Goal: Task Accomplishment & Management: Use online tool/utility

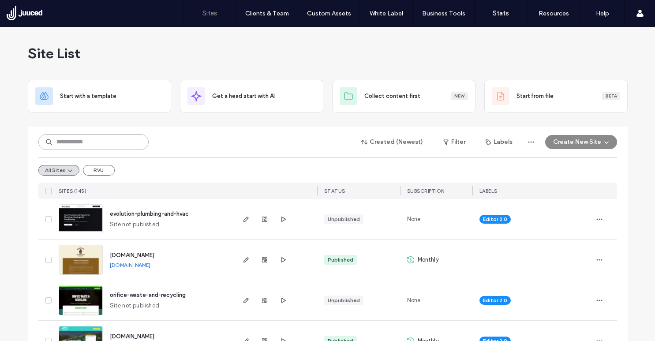
click at [96, 142] on input at bounding box center [93, 142] width 110 height 16
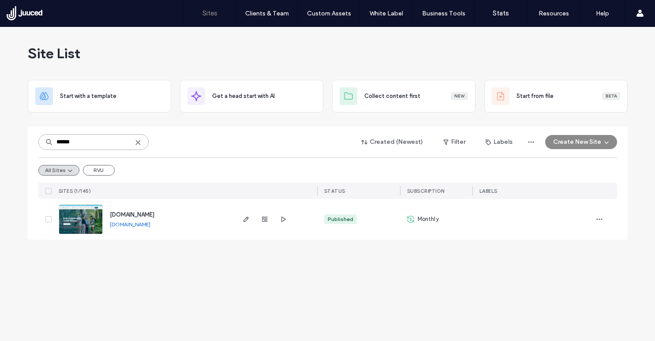
type input "******"
click at [154, 213] on span "www.cooperchiropracticwayland.com" at bounding box center [132, 214] width 45 height 7
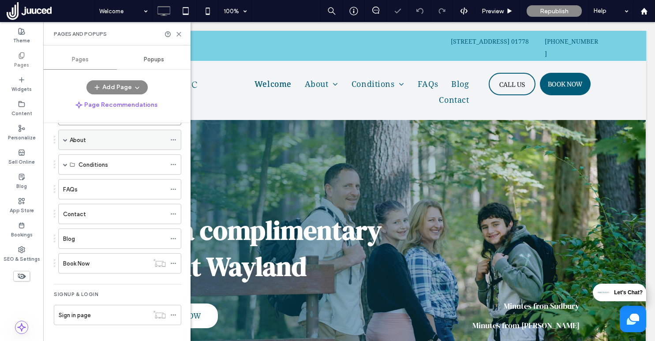
click at [66, 140] on span at bounding box center [65, 140] width 4 height 4
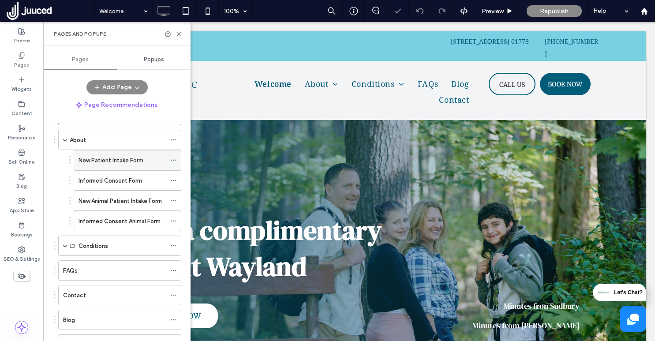
click at [111, 159] on label "New Patient Intake Form" at bounding box center [110, 160] width 65 height 15
click at [178, 33] on div "New Patient Intake Form 100% Preview Republish Help Site Comments Team & Client…" at bounding box center [327, 170] width 655 height 341
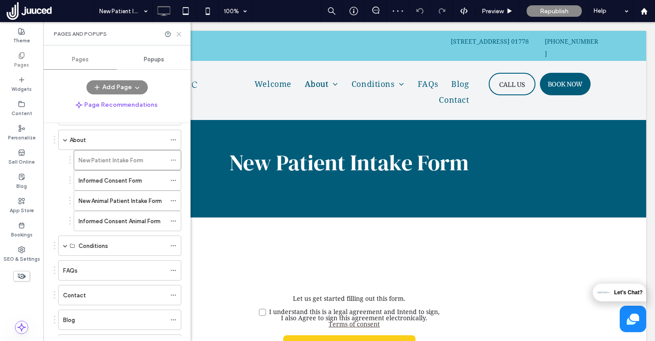
click at [181, 32] on icon at bounding box center [178, 34] width 7 height 7
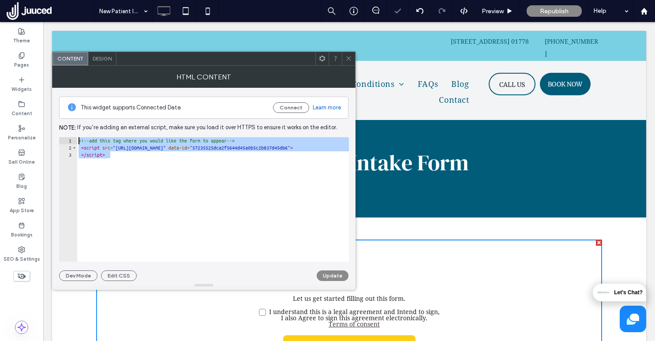
drag, startPoint x: 146, startPoint y: 180, endPoint x: 56, endPoint y: 112, distance: 113.3
click at [56, 112] on div "This widget supports Connected Data Connect Learn more Note: If you’re adding a…" at bounding box center [203, 184] width 303 height 193
paste textarea "Cursor at row 1"
type textarea "**********"
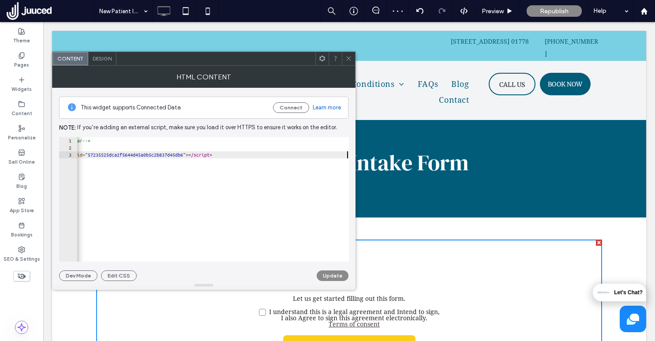
scroll to position [0, 144]
click at [331, 273] on button "Update" at bounding box center [333, 275] width 32 height 11
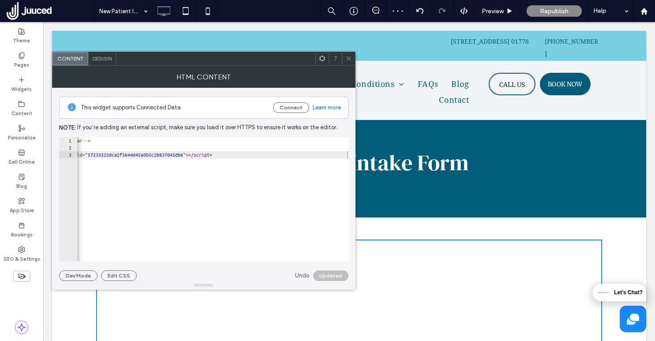
click at [350, 59] on icon at bounding box center [348, 58] width 7 height 7
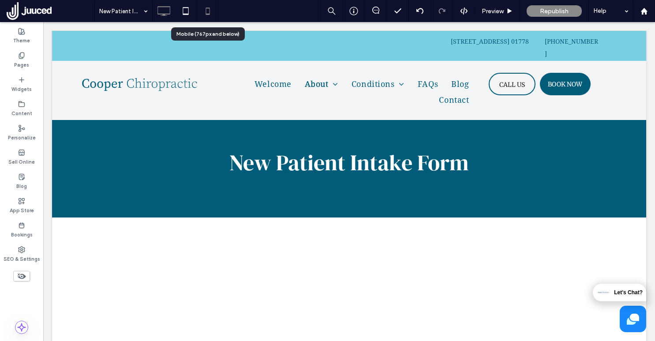
click at [208, 11] on icon at bounding box center [208, 11] width 18 height 18
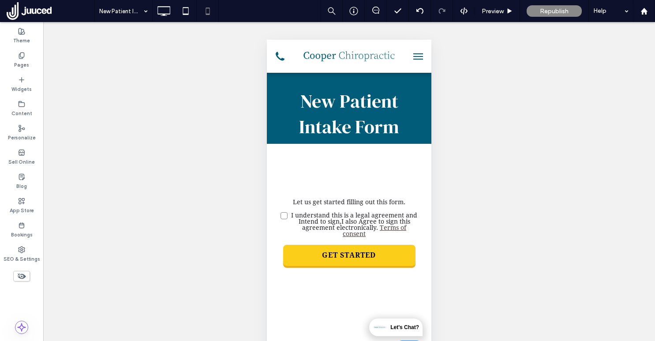
scroll to position [0, 0]
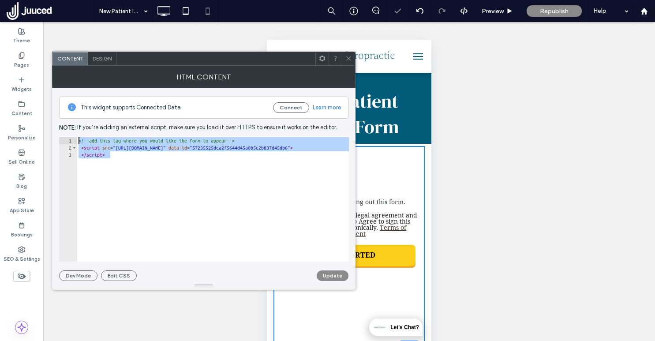
drag, startPoint x: 128, startPoint y: 171, endPoint x: 72, endPoint y: 124, distance: 72.6
click at [72, 123] on div "This widget supports Connected Data Connect Learn more Note: If you’re adding a…" at bounding box center [203, 184] width 289 height 193
paste textarea "Cursor at row 1"
type textarea "**********"
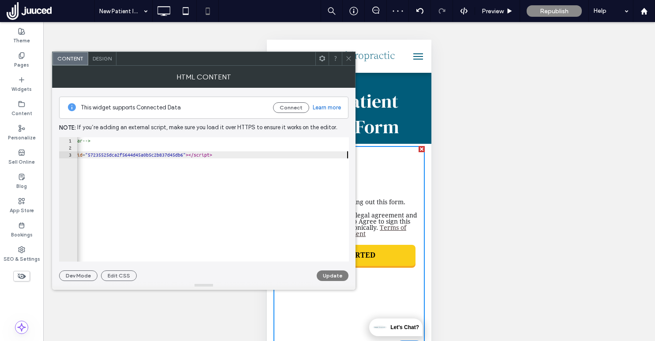
click at [338, 278] on button "Update" at bounding box center [333, 275] width 32 height 11
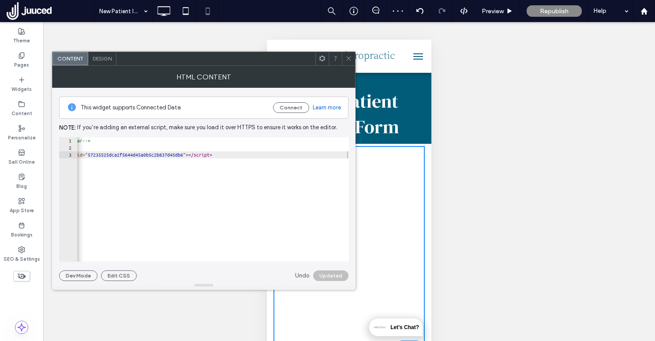
click at [347, 58] on icon at bounding box center [348, 58] width 7 height 7
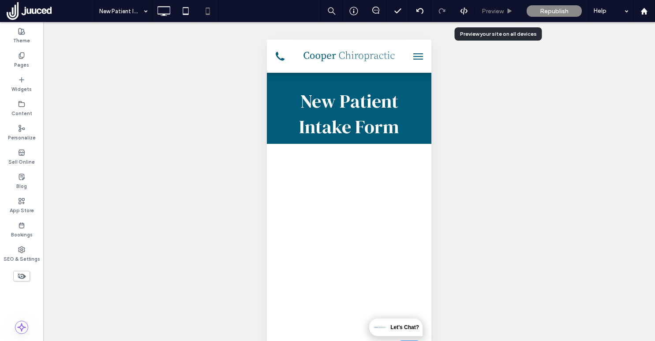
click at [501, 9] on span "Preview" at bounding box center [492, 10] width 22 height 7
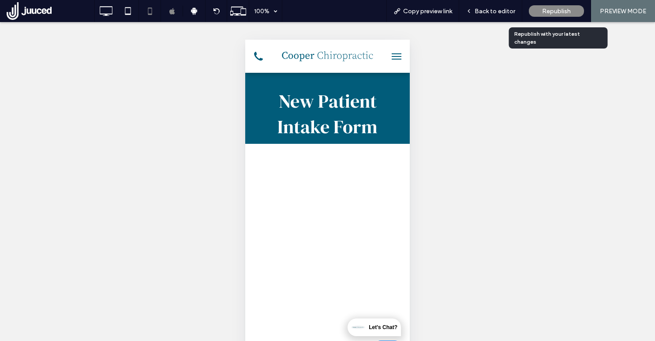
click at [566, 10] on span "Republish" at bounding box center [556, 10] width 29 height 7
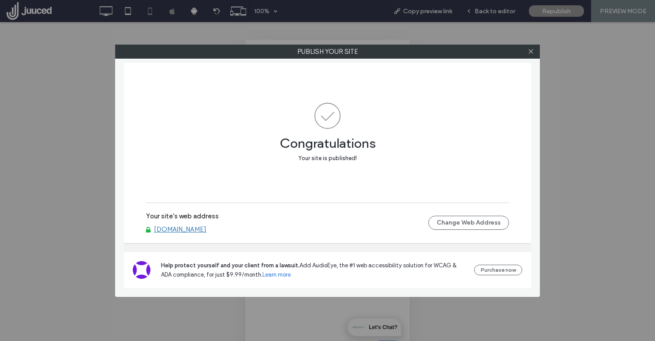
click at [192, 232] on link "www.cooperchiropracticwayland.com" at bounding box center [180, 229] width 52 height 8
click at [531, 56] on span at bounding box center [530, 51] width 7 height 13
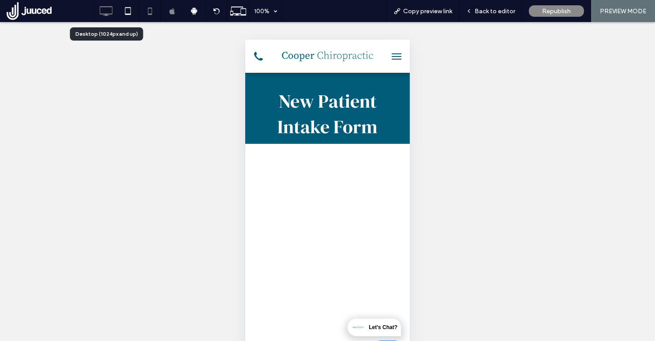
click at [110, 8] on icon at bounding box center [106, 11] width 18 height 18
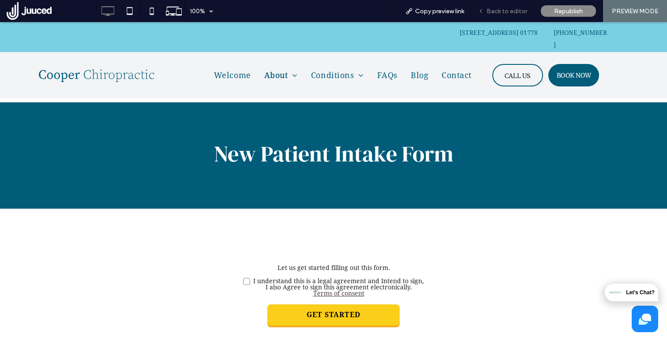
click at [505, 6] on div "Back to editor" at bounding box center [502, 11] width 63 height 22
click at [514, 14] on span "Back to editor" at bounding box center [506, 10] width 41 height 7
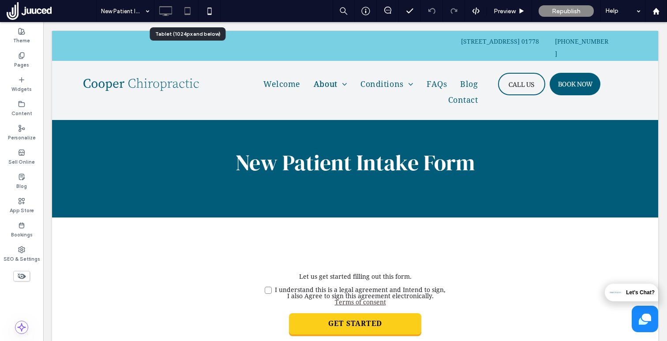
click at [189, 9] on icon at bounding box center [188, 11] width 18 height 18
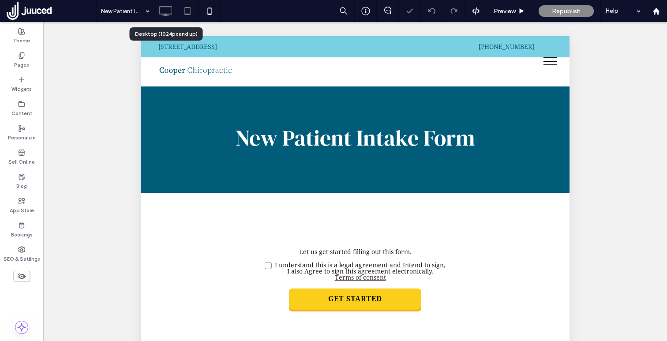
click at [164, 11] on icon at bounding box center [165, 11] width 18 height 18
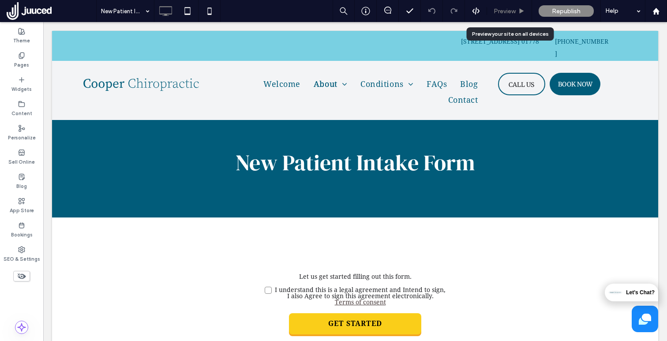
click at [512, 11] on span "Preview" at bounding box center [504, 10] width 22 height 7
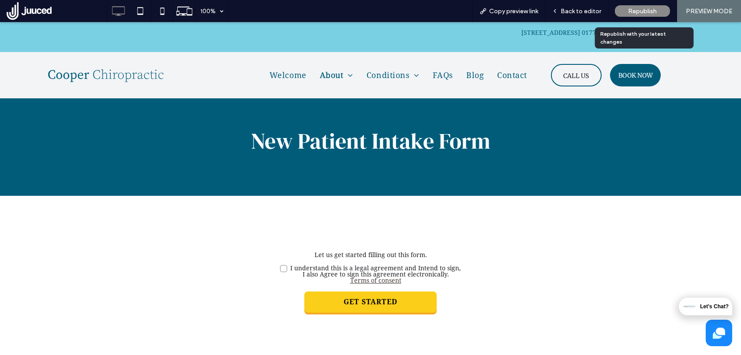
click at [643, 13] on span "Republish" at bounding box center [642, 10] width 29 height 7
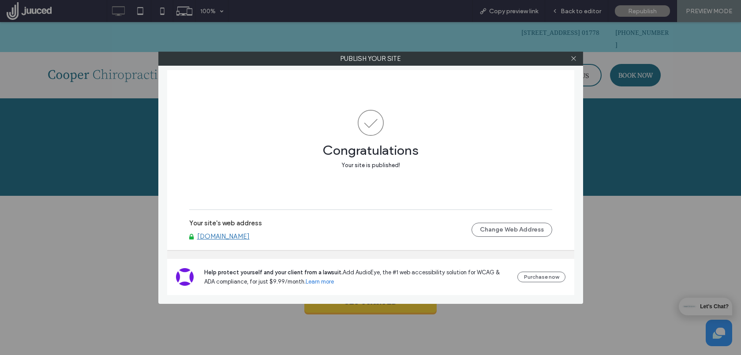
click at [250, 235] on link "www.cooperchiropracticwayland.com" at bounding box center [223, 236] width 52 height 8
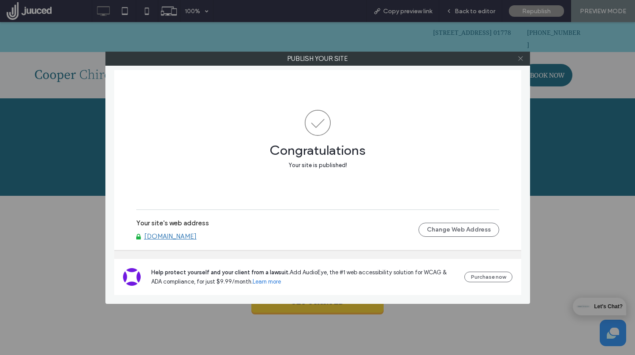
click at [520, 60] on icon at bounding box center [520, 58] width 7 height 7
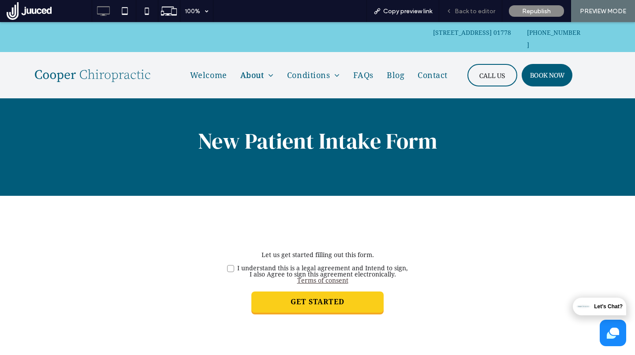
click at [481, 5] on div "Back to editor" at bounding box center [470, 11] width 63 height 22
click at [479, 8] on span "Back to editor" at bounding box center [474, 10] width 41 height 7
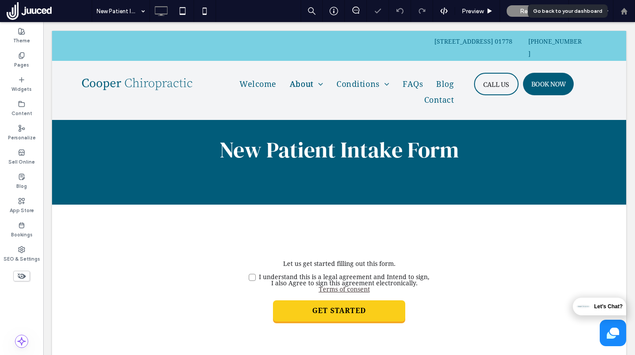
click at [625, 6] on div at bounding box center [624, 11] width 22 height 22
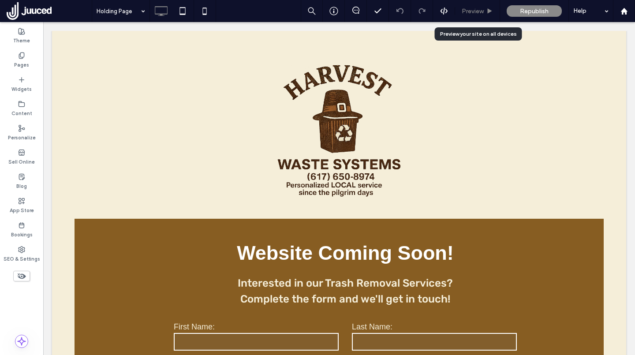
click at [476, 11] on span "Preview" at bounding box center [473, 10] width 22 height 7
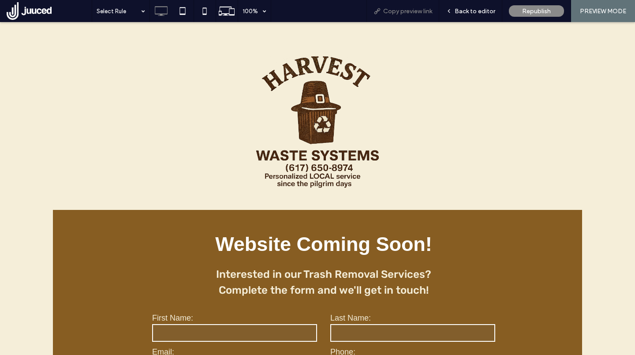
click at [403, 11] on span "Copy preview link" at bounding box center [407, 10] width 49 height 7
click at [476, 14] on span "Back to editor" at bounding box center [474, 10] width 41 height 7
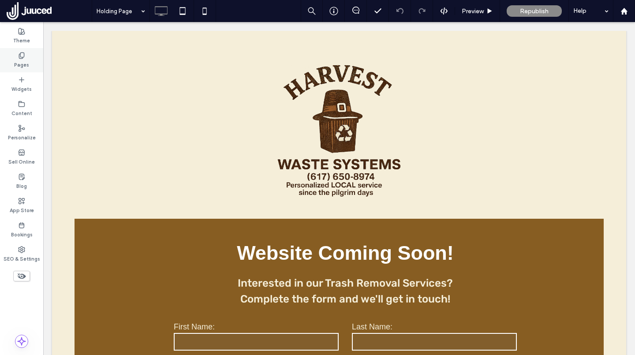
click at [21, 63] on label "Pages" at bounding box center [21, 64] width 15 height 10
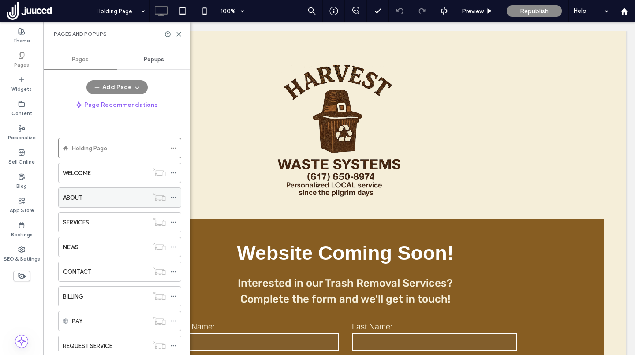
click at [175, 200] on icon at bounding box center [173, 197] width 6 height 6
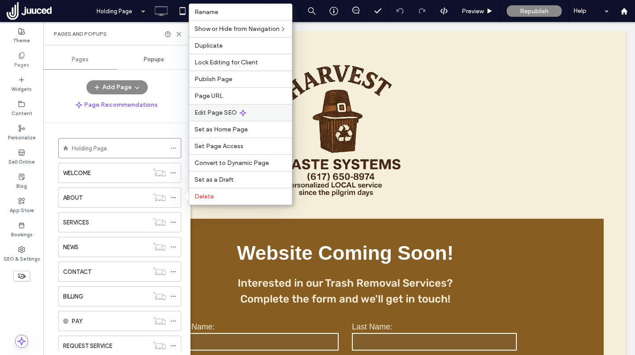
click at [233, 112] on span "Edit Page SEO" at bounding box center [215, 112] width 42 height 7
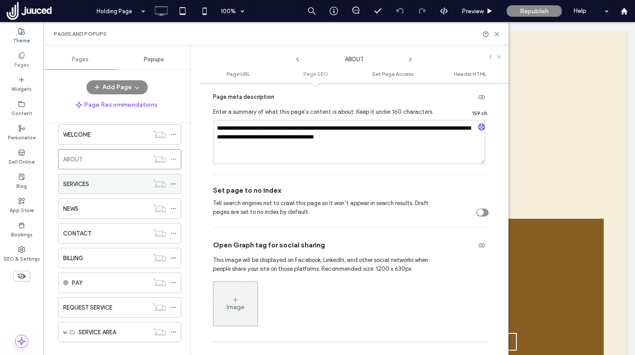
scroll to position [52, 0]
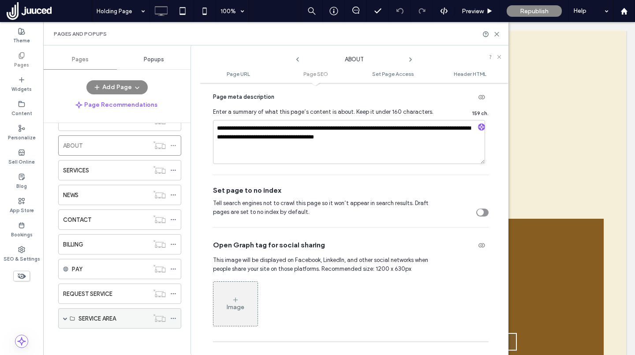
click at [65, 317] on span at bounding box center [65, 318] width 4 height 4
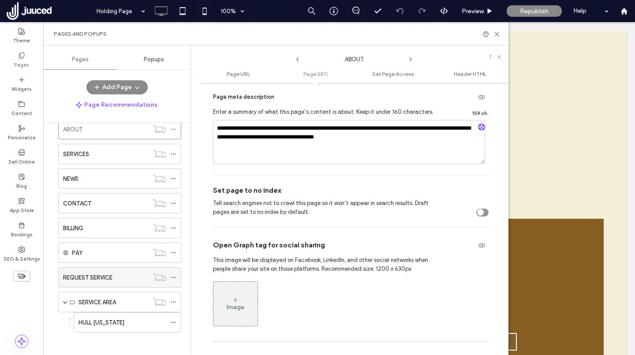
scroll to position [72, 0]
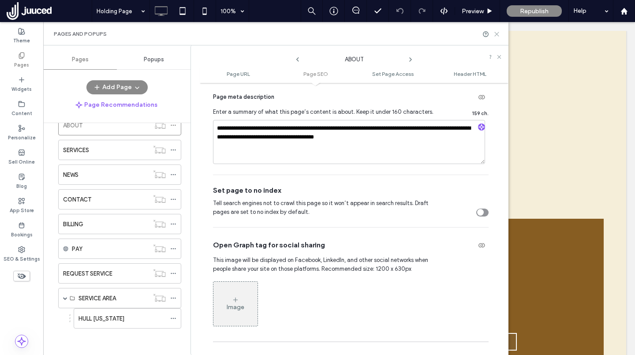
click at [496, 31] on icon at bounding box center [496, 34] width 7 height 7
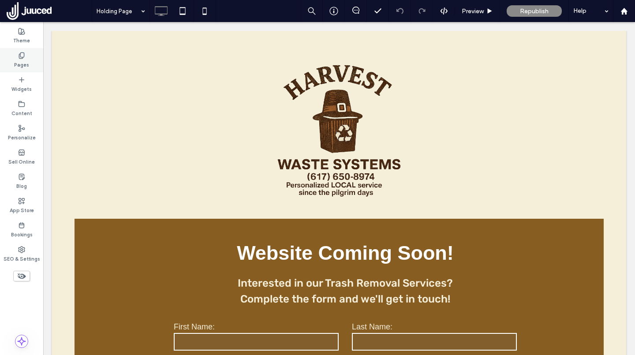
click at [26, 61] on label "Pages" at bounding box center [21, 64] width 15 height 10
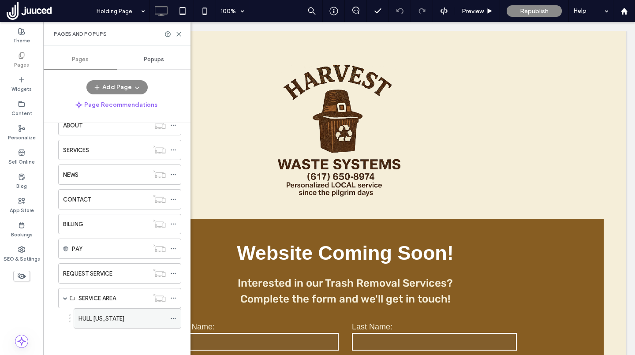
click at [99, 318] on label "HULL MASSACHUSETTS" at bounding box center [101, 318] width 46 height 15
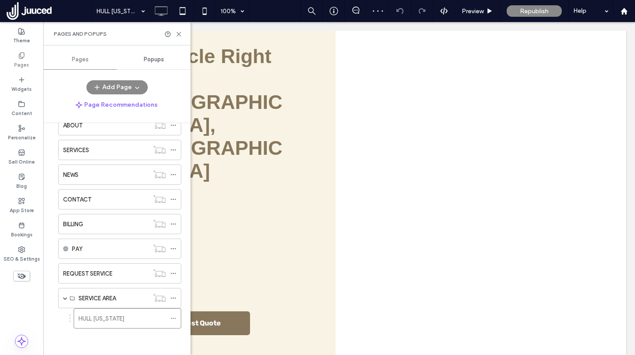
scroll to position [1213, 0]
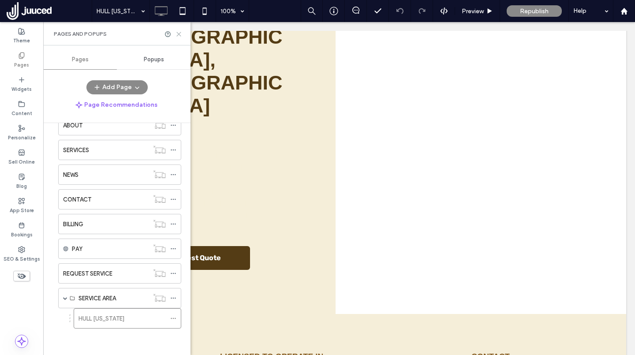
click at [179, 34] on icon at bounding box center [178, 34] width 7 height 7
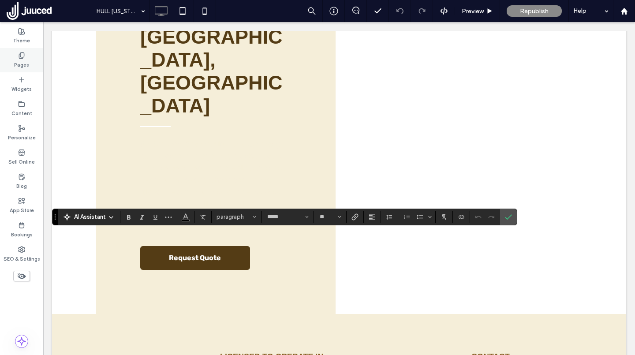
click at [19, 58] on icon at bounding box center [21, 55] width 7 height 7
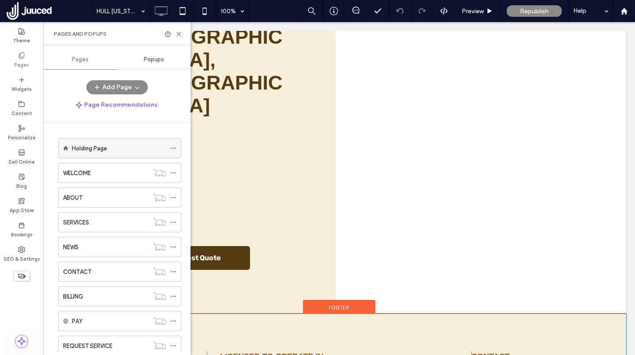
click at [91, 146] on label "Holding Page" at bounding box center [89, 148] width 35 height 15
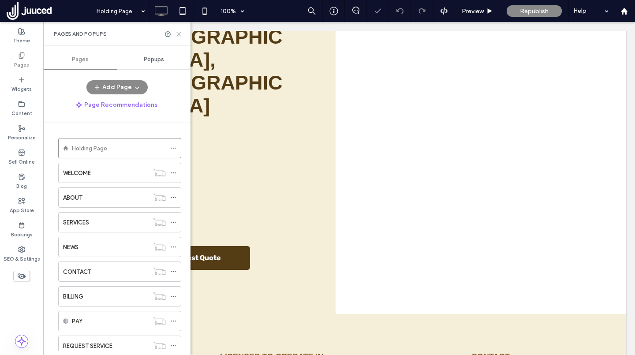
click at [178, 33] on use at bounding box center [179, 34] width 4 height 4
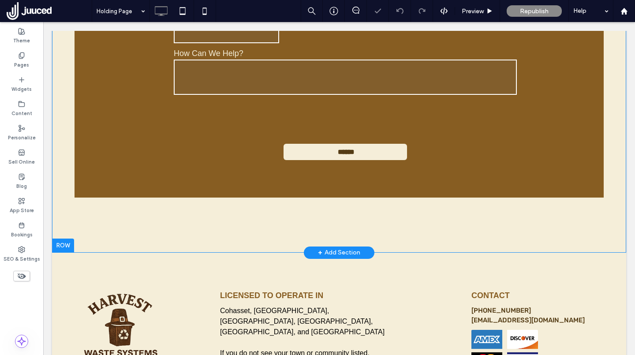
scroll to position [527, 0]
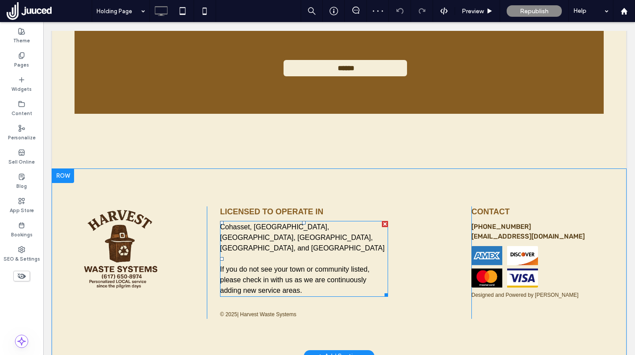
click at [288, 229] on span "Cohasset, [GEOGRAPHIC_DATA], [GEOGRAPHIC_DATA], [GEOGRAPHIC_DATA], [GEOGRAPHIC_…" at bounding box center [302, 237] width 164 height 29
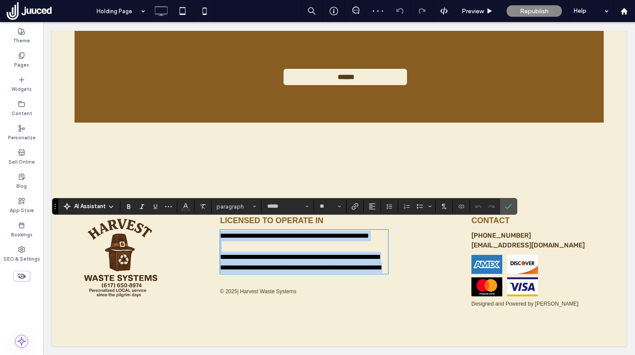
click at [261, 234] on p "**********" at bounding box center [304, 236] width 168 height 11
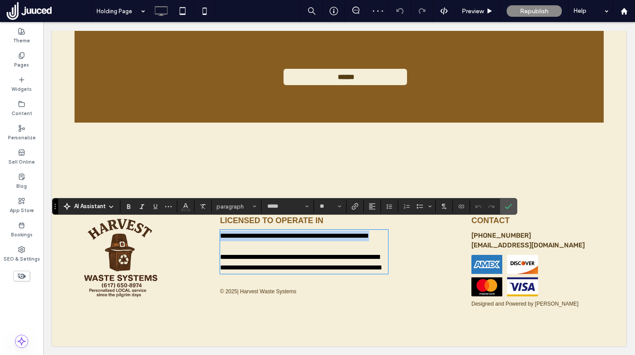
drag, startPoint x: 250, startPoint y: 237, endPoint x: 218, endPoint y: 227, distance: 32.8
click at [218, 227] on div "**********" at bounding box center [339, 261] width 264 height 93
copy span "**********"
click at [509, 206] on use "Confirm" at bounding box center [508, 206] width 7 height 5
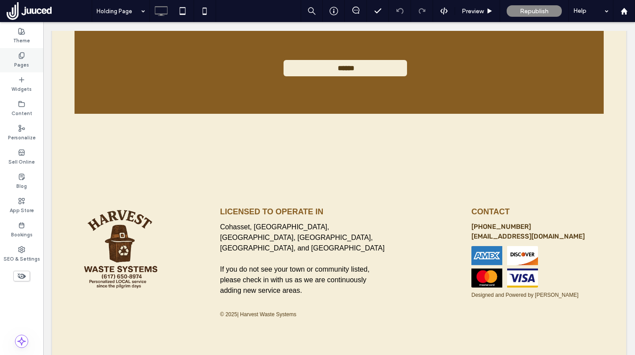
click at [27, 62] on label "Pages" at bounding box center [21, 64] width 15 height 10
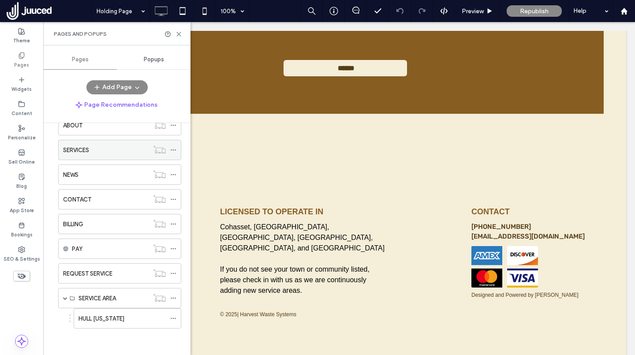
scroll to position [0, 0]
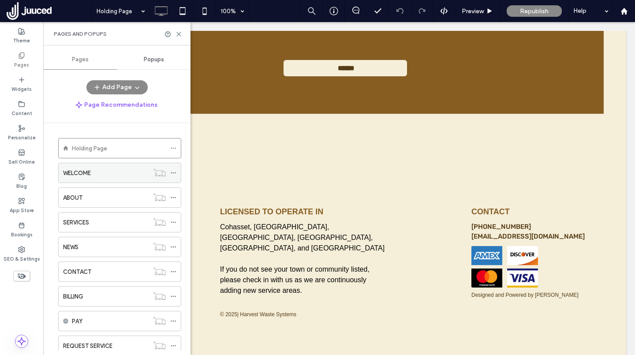
click at [81, 175] on label "WELCOME" at bounding box center [77, 172] width 28 height 15
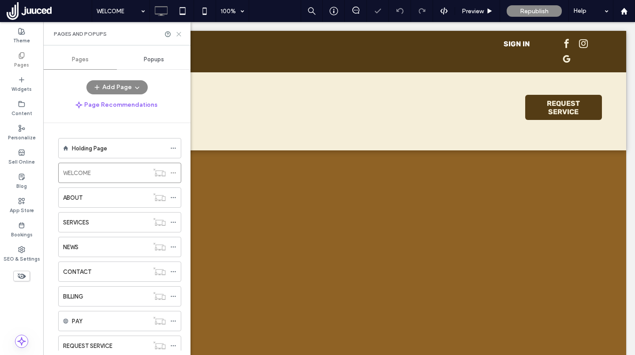
click at [179, 34] on icon at bounding box center [178, 34] width 7 height 7
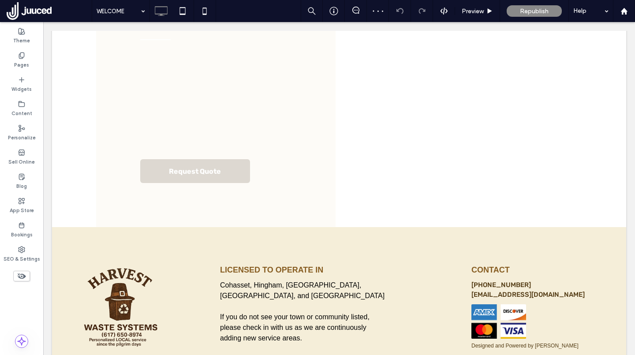
scroll to position [1175, 0]
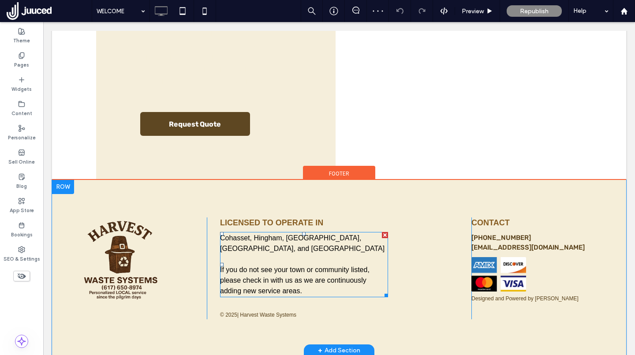
click at [270, 242] on p "Cohasset, Hingham, Scituate, Duxbury, and Hull" at bounding box center [304, 243] width 168 height 21
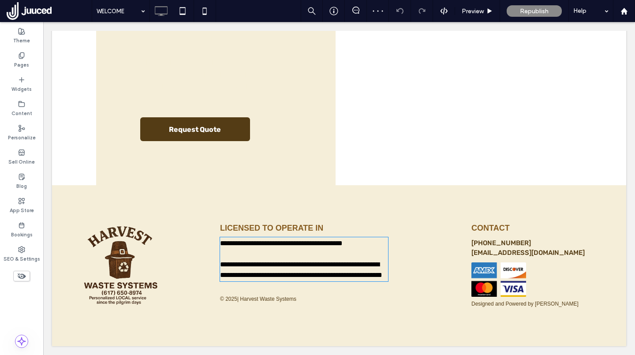
type input "*****"
type input "**"
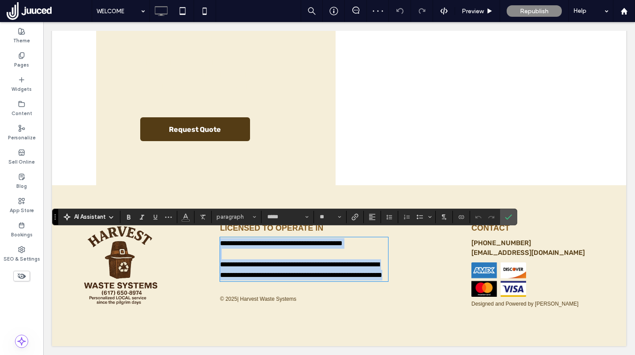
click at [343, 240] on span "**********" at bounding box center [281, 243] width 123 height 7
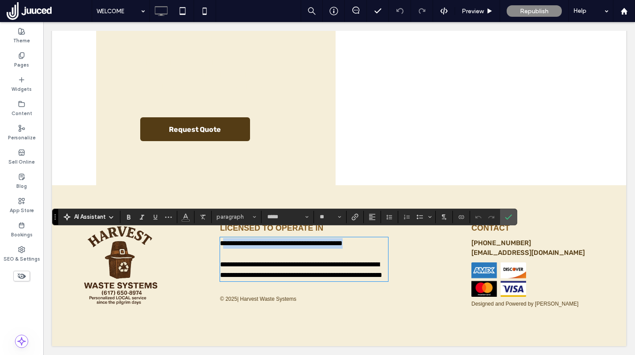
drag, startPoint x: 373, startPoint y: 238, endPoint x: 224, endPoint y: 240, distance: 149.0
click at [224, 240] on p "**********" at bounding box center [304, 243] width 168 height 11
click at [224, 240] on span "**********" at bounding box center [296, 243] width 152 height 7
click at [258, 249] on p "**********" at bounding box center [304, 243] width 168 height 11
click at [510, 217] on icon "Confirm" at bounding box center [508, 216] width 7 height 7
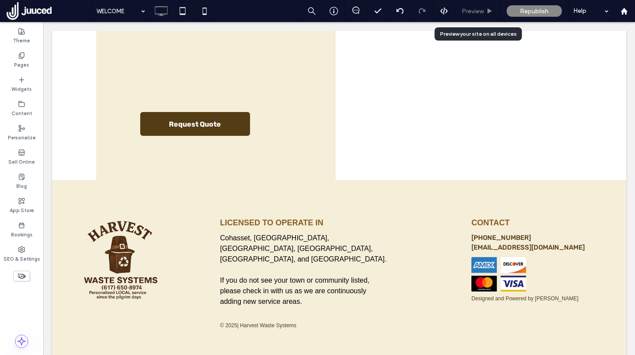
click at [481, 12] on span "Preview" at bounding box center [473, 10] width 22 height 7
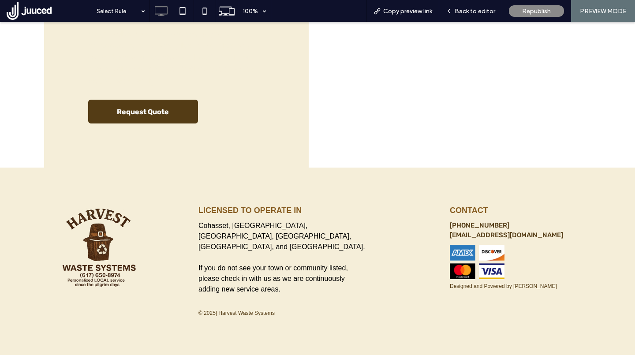
scroll to position [1156, 0]
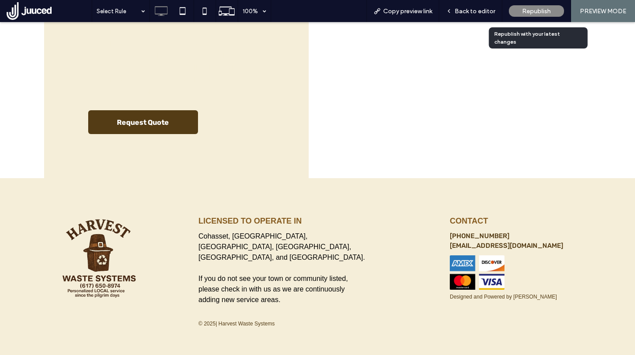
click at [531, 11] on span "Republish" at bounding box center [536, 10] width 29 height 7
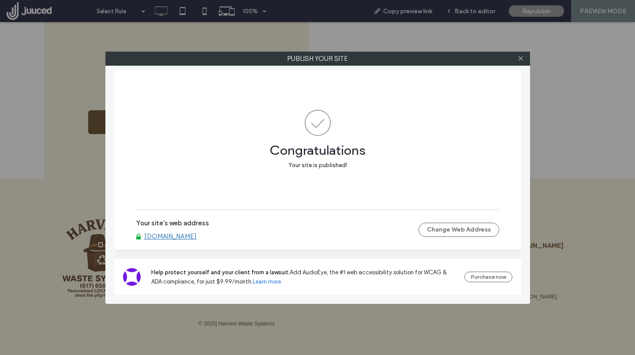
click at [197, 237] on link "[DOMAIN_NAME]" at bounding box center [170, 236] width 52 height 8
click at [520, 56] on icon at bounding box center [520, 58] width 7 height 7
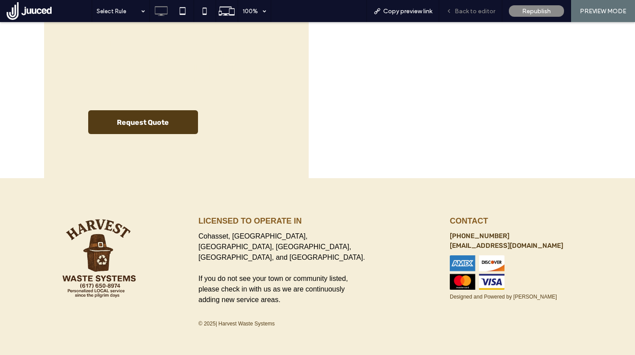
click at [481, 15] on div "Back to editor" at bounding box center [470, 11] width 63 height 22
click at [480, 8] on span "Back to editor" at bounding box center [474, 10] width 41 height 7
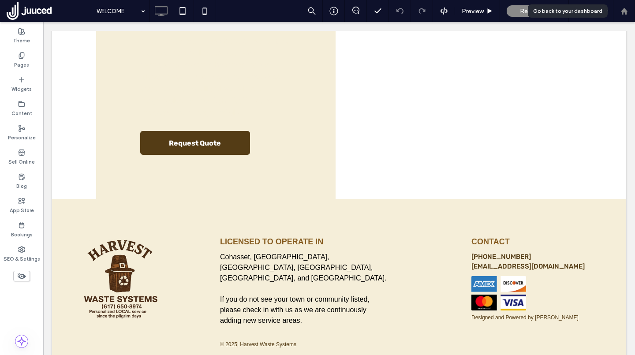
click at [621, 11] on use at bounding box center [623, 10] width 7 height 7
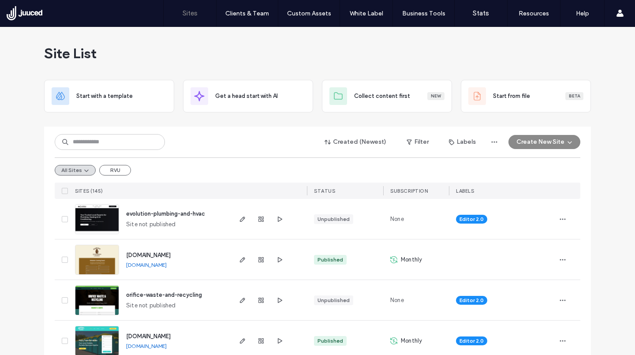
click at [171, 253] on span "[DOMAIN_NAME]" at bounding box center [148, 255] width 45 height 7
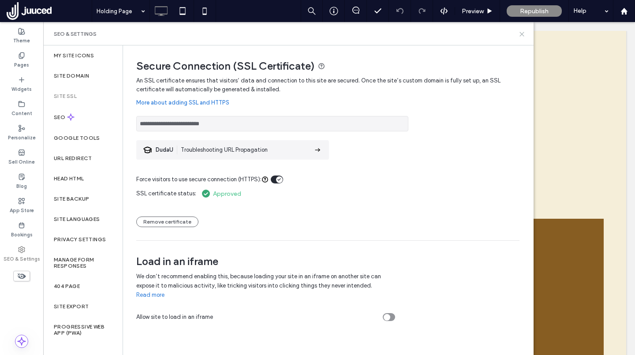
click at [524, 34] on icon at bounding box center [521, 34] width 7 height 7
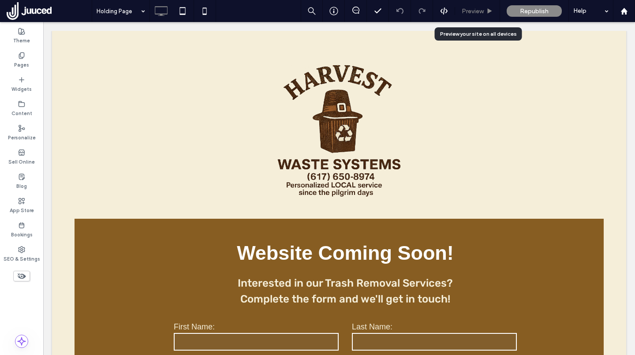
click at [485, 9] on div "Preview" at bounding box center [477, 10] width 45 height 7
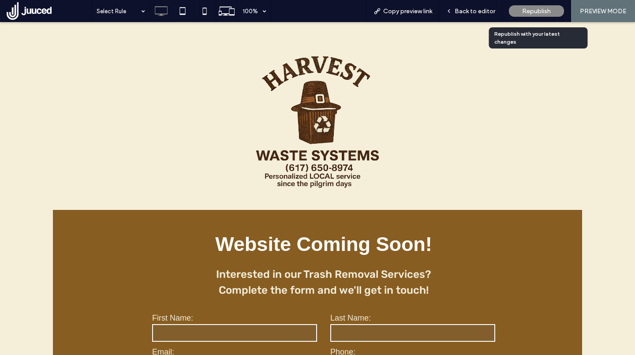
click at [540, 11] on span "Republish" at bounding box center [536, 10] width 29 height 7
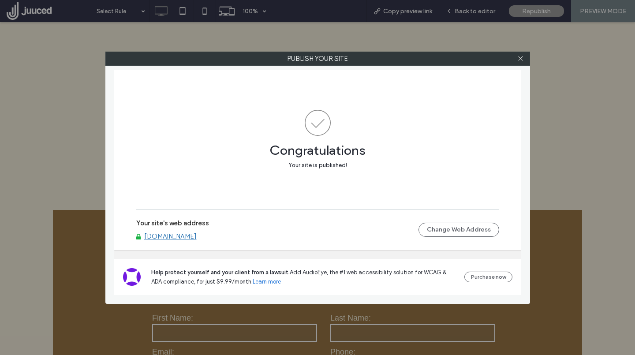
click at [187, 238] on link "[DOMAIN_NAME]" at bounding box center [170, 236] width 52 height 8
click at [197, 237] on link "[DOMAIN_NAME]" at bounding box center [170, 236] width 52 height 8
click at [525, 62] on div at bounding box center [520, 58] width 13 height 13
click at [522, 60] on icon at bounding box center [520, 58] width 7 height 7
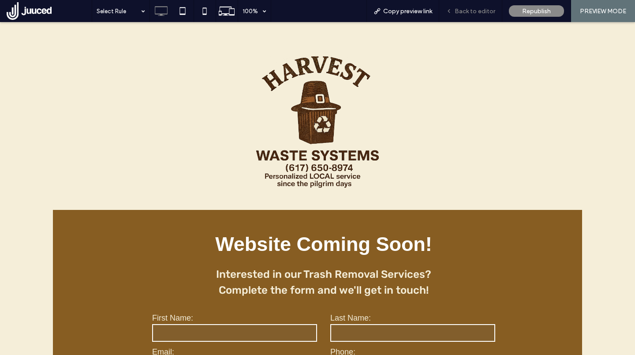
click at [481, 15] on div "Back to editor" at bounding box center [470, 11] width 63 height 22
click at [473, 10] on span "Back to editor" at bounding box center [474, 10] width 41 height 7
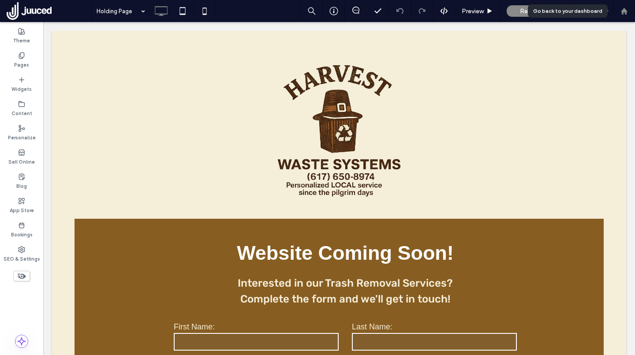
click at [630, 10] on div at bounding box center [623, 10] width 21 height 7
